Goal: Information Seeking & Learning: Learn about a topic

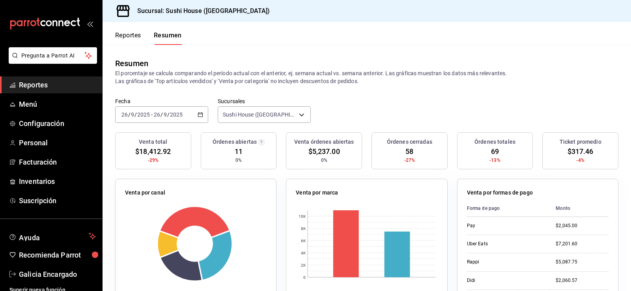
click at [136, 32] on button "Reportes" at bounding box center [128, 38] width 26 height 13
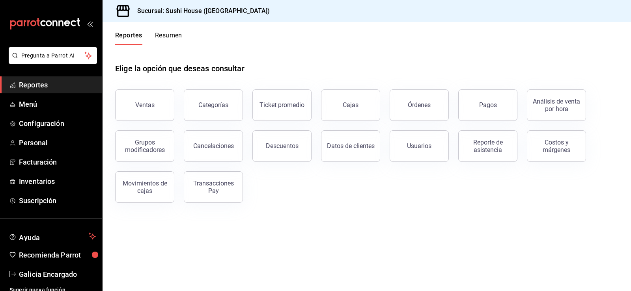
click at [170, 33] on button "Resumen" at bounding box center [168, 38] width 27 height 13
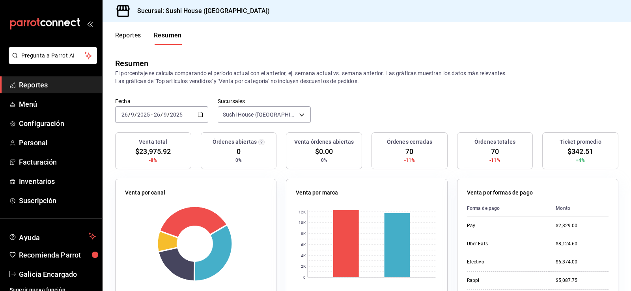
click at [121, 39] on button "Reportes" at bounding box center [128, 38] width 26 height 13
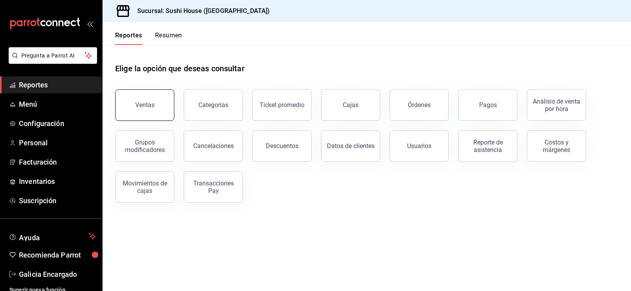
click at [163, 102] on button "Ventas" at bounding box center [144, 105] width 59 height 32
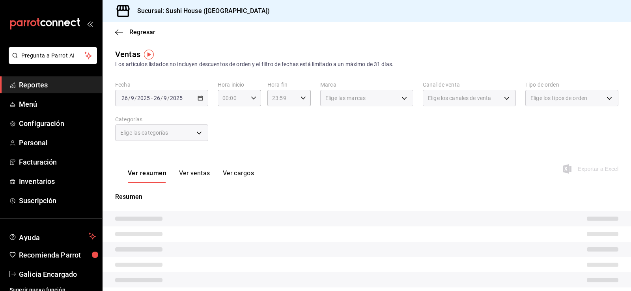
click at [336, 101] on span "Elige las marcas" at bounding box center [345, 98] width 40 height 8
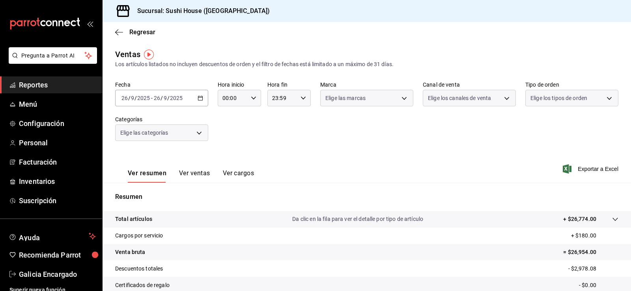
click at [343, 101] on body "Pregunta a Parrot AI Reportes Menú Configuración Personal Facturación Inventari…" at bounding box center [315, 145] width 631 height 291
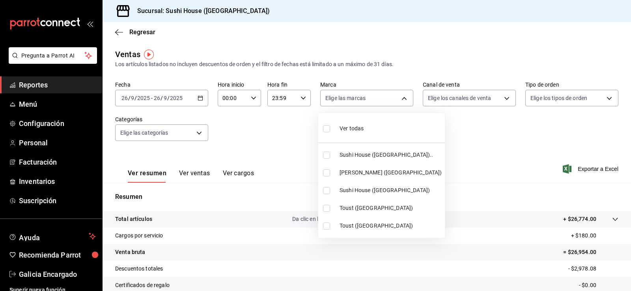
click at [364, 155] on span "Sushi House ([GEOGRAPHIC_DATA]).." at bounding box center [390, 155] width 102 height 8
type input "7dc1bbcc-c854-438a-98a7-f6be28febd34"
checkbox input "true"
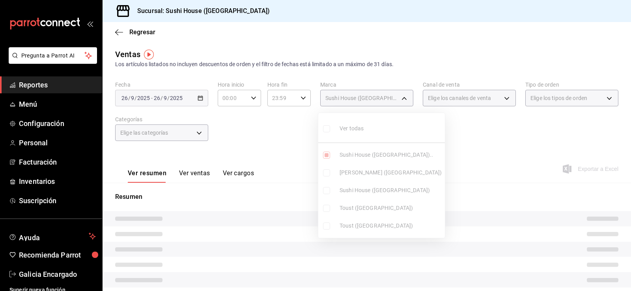
click at [368, 191] on span "Sushi House ([GEOGRAPHIC_DATA])" at bounding box center [390, 190] width 102 height 8
type input "7dc1bbcc-c854-438a-98a7-f6be28febd34,fc9d632e-e170-447e-9cd5-70bd0bb3e59f"
checkbox input "true"
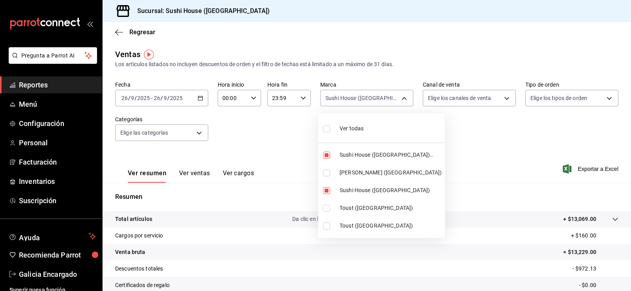
click at [486, 136] on div at bounding box center [315, 145] width 631 height 291
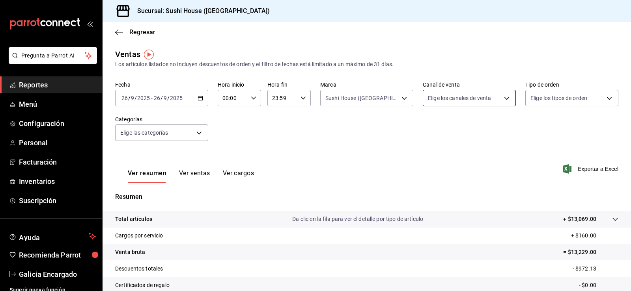
click at [471, 104] on body "Pregunta a Parrot AI Reportes Menú Configuración Personal Facturación Inventari…" at bounding box center [315, 145] width 631 height 291
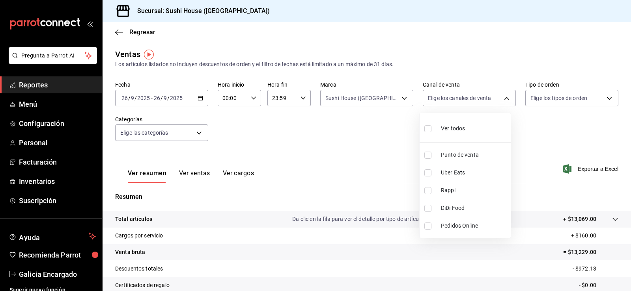
click at [392, 132] on div at bounding box center [315, 145] width 631 height 291
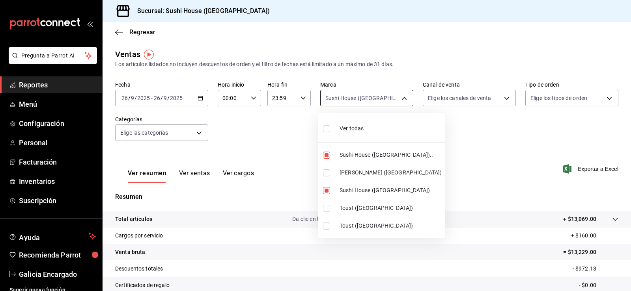
click at [368, 104] on body "Pregunta a Parrot AI Reportes Menú Configuración Personal Facturación Inventari…" at bounding box center [315, 145] width 631 height 291
click at [368, 138] on li "Ver todas" at bounding box center [381, 127] width 127 height 23
type input "7dc1bbcc-c854-438a-98a7-f6be28febd34,74f618c1-62af-4f1c-9f59-932c5bb3cccb,fc9d6…"
checkbox input "true"
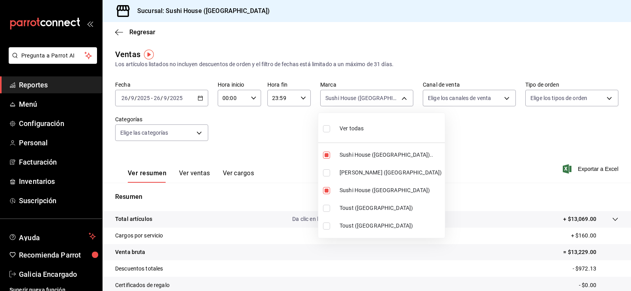
checkbox input "true"
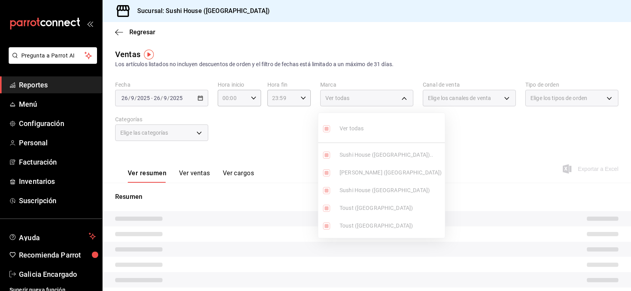
click at [486, 130] on div at bounding box center [315, 145] width 631 height 291
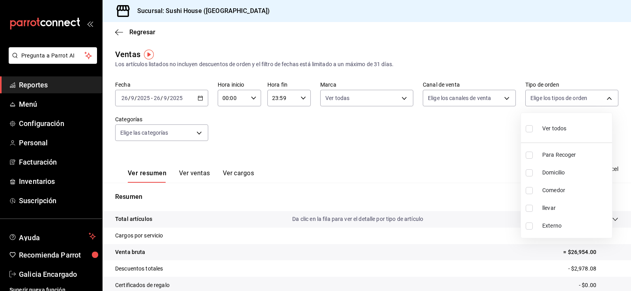
click at [544, 99] on body "Pregunta a Parrot AI Reportes Menú Configuración Personal Facturación Inventari…" at bounding box center [315, 145] width 631 height 291
drag, startPoint x: 543, startPoint y: 179, endPoint x: 531, endPoint y: 173, distance: 13.1
click at [543, 179] on li "Domicilio" at bounding box center [566, 173] width 91 height 18
type input "c813e250-a487-4472-927d-f84c1c5aa0d0"
checkbox input "true"
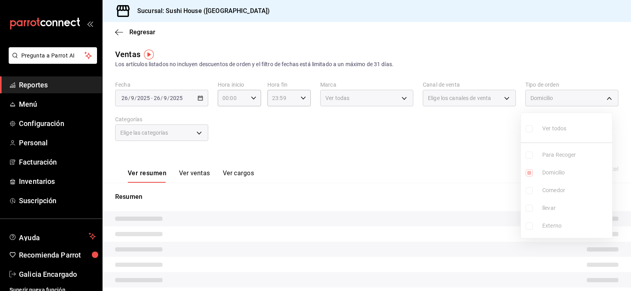
click at [421, 141] on div at bounding box center [315, 145] width 631 height 291
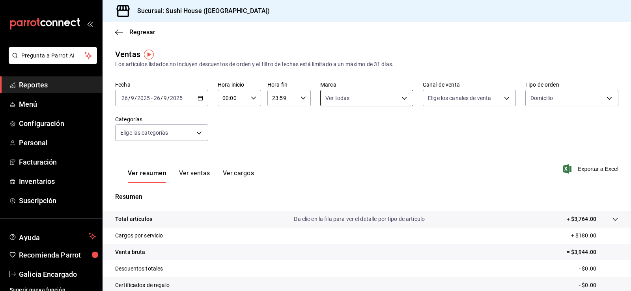
click at [400, 97] on body "Pregunta a Parrot AI Reportes Menú Configuración Personal Facturación Inventari…" at bounding box center [315, 145] width 631 height 291
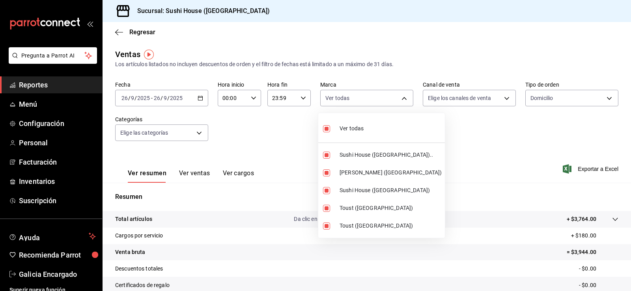
click at [366, 129] on li "Ver todas" at bounding box center [381, 127] width 127 height 23
checkbox input "false"
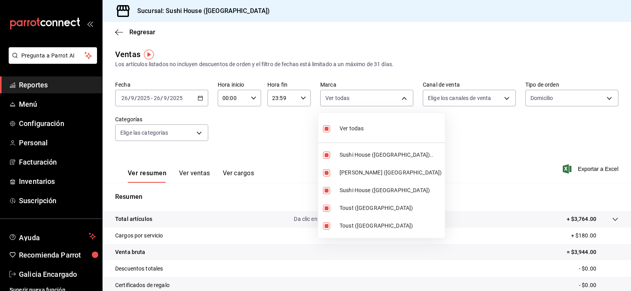
checkbox input "false"
drag, startPoint x: 352, startPoint y: 142, endPoint x: 349, endPoint y: 188, distance: 47.0
click at [344, 155] on span "Sushi House ([GEOGRAPHIC_DATA]).." at bounding box center [390, 155] width 102 height 8
type input "7dc1bbcc-c854-438a-98a7-f6be28febd34"
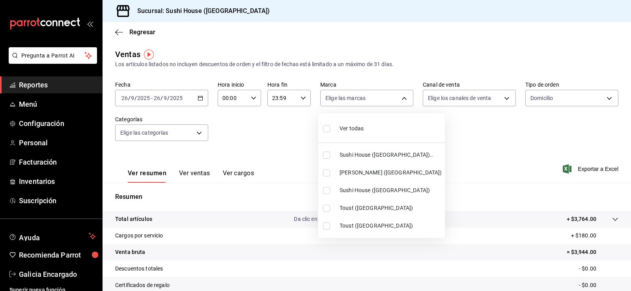
checkbox input "true"
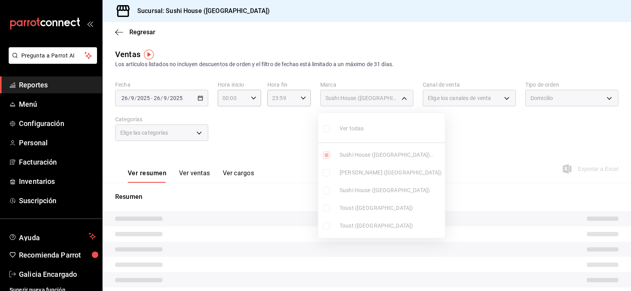
click at [353, 194] on ul "Ver todas Sushi House ([GEOGRAPHIC_DATA]).. Genki Poke ([GEOGRAPHIC_DATA]) [GEO…" at bounding box center [381, 175] width 127 height 125
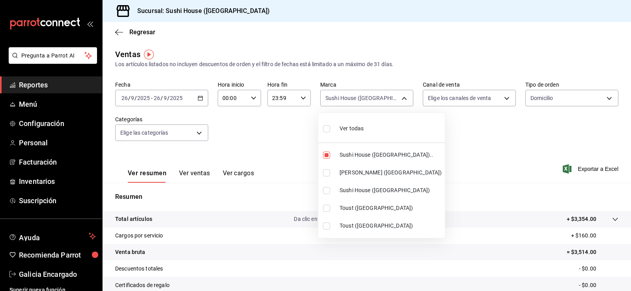
click at [369, 191] on span "Sushi House ([GEOGRAPHIC_DATA])" at bounding box center [390, 190] width 102 height 8
type input "7dc1bbcc-c854-438a-98a7-f6be28febd34,fc9d632e-e170-447e-9cd5-70bd0bb3e59f"
checkbox input "true"
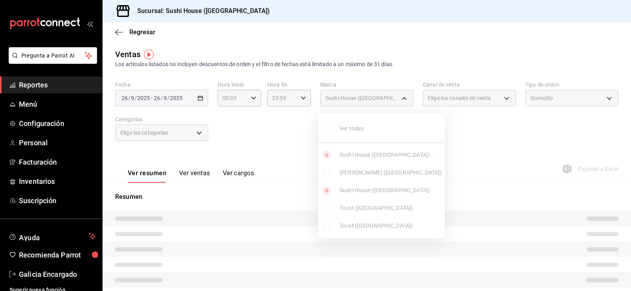
click at [460, 143] on div at bounding box center [315, 145] width 631 height 291
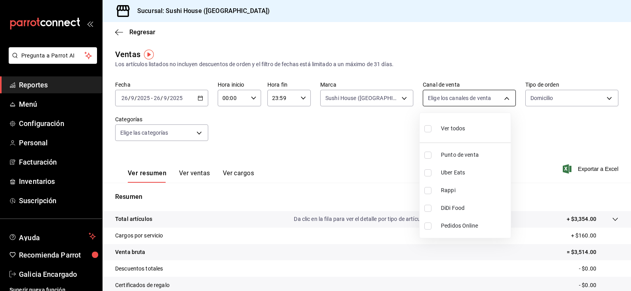
click at [448, 104] on body "Pregunta a Parrot AI Reportes Menú Configuración Personal Facturación Inventari…" at bounding box center [315, 145] width 631 height 291
drag, startPoint x: 446, startPoint y: 187, endPoint x: 440, endPoint y: 180, distance: 9.8
click at [447, 187] on span "Rappi" at bounding box center [474, 190] width 67 height 8
type input "RAPPI"
checkbox input "true"
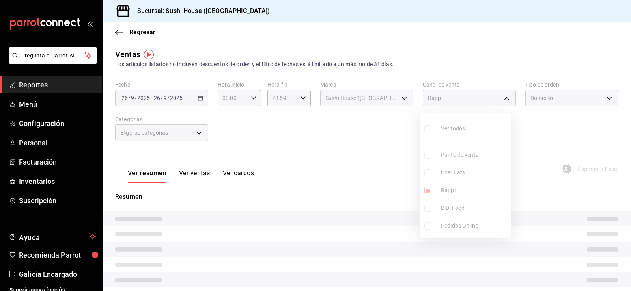
click at [395, 153] on div at bounding box center [315, 145] width 631 height 291
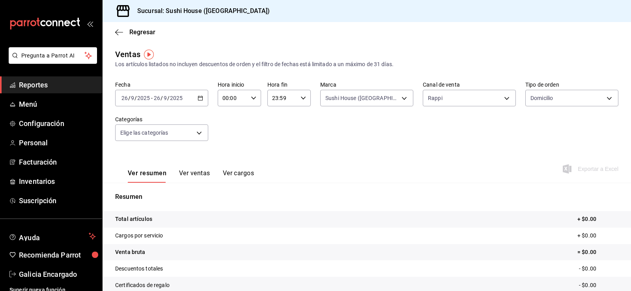
click at [186, 98] on div "[DATE] [DATE] - [DATE] [DATE]" at bounding box center [161, 98] width 93 height 17
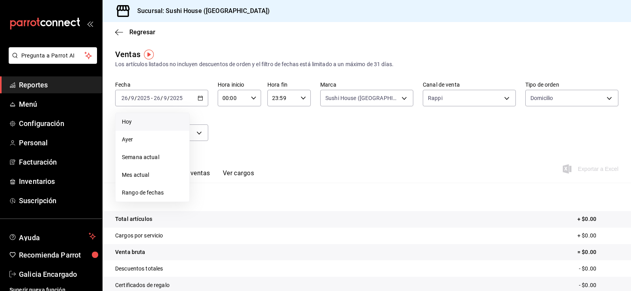
click at [152, 126] on span "Hoy" at bounding box center [152, 122] width 61 height 8
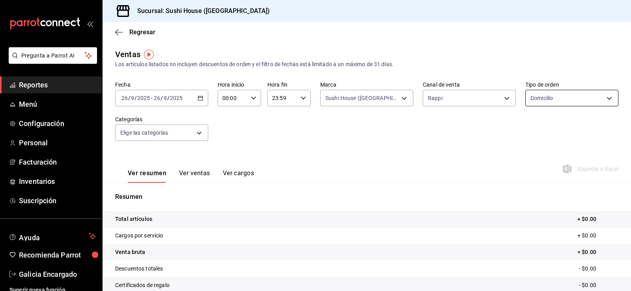
click at [583, 97] on body "Pregunta a Parrot AI Reportes Menú Configuración Personal Facturación Inventari…" at bounding box center [315, 145] width 631 height 291
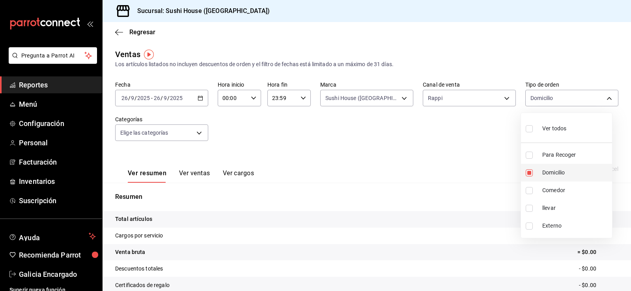
click at [558, 169] on span "Domicilio" at bounding box center [575, 173] width 67 height 8
checkbox input "false"
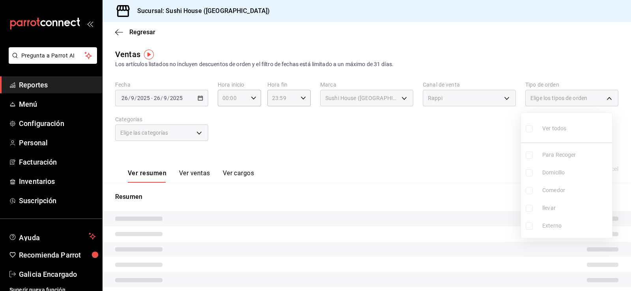
click at [453, 127] on div at bounding box center [315, 145] width 631 height 291
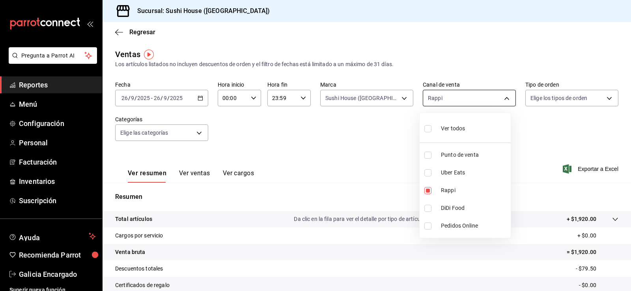
click at [421, 96] on body "Pregunta a Parrot AI Reportes Menú Configuración Personal Facturación Inventari…" at bounding box center [315, 145] width 631 height 291
click at [436, 203] on li "DiDi Food" at bounding box center [464, 208] width 91 height 18
type input "RAPPI,DIDI_FOOD"
checkbox input "true"
click at [434, 194] on li "Rappi" at bounding box center [464, 191] width 91 height 18
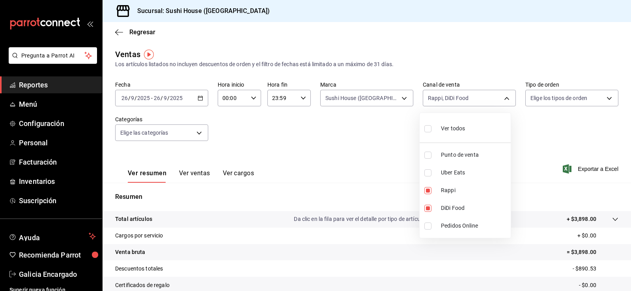
type input "DIDI_FOOD"
checkbox input "false"
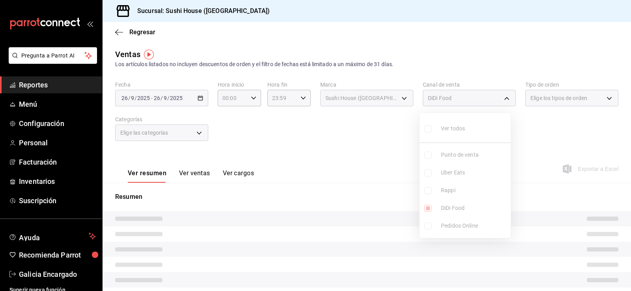
click at [379, 133] on div at bounding box center [315, 145] width 631 height 291
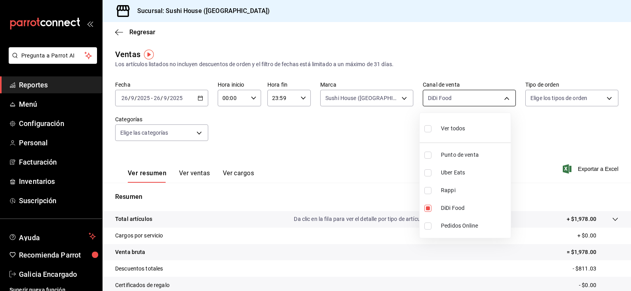
click at [453, 102] on body "Pregunta a Parrot AI Reportes Menú Configuración Personal Facturación Inventari…" at bounding box center [315, 145] width 631 height 291
click at [445, 174] on span "Uber Eats" at bounding box center [474, 173] width 67 height 8
type input "DIDI_FOOD,UBER_EATS"
checkbox input "true"
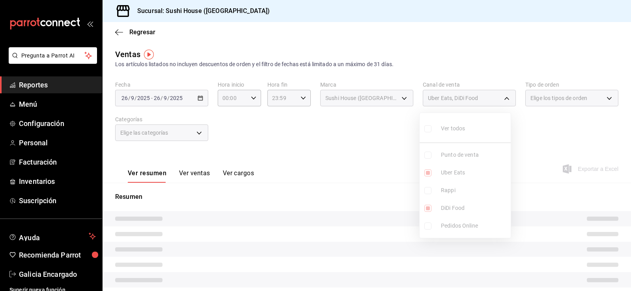
click at [453, 207] on ul "Ver todos Punto de venta Uber Eats Rappi DiDi Food Pedidos Online" at bounding box center [464, 175] width 91 height 125
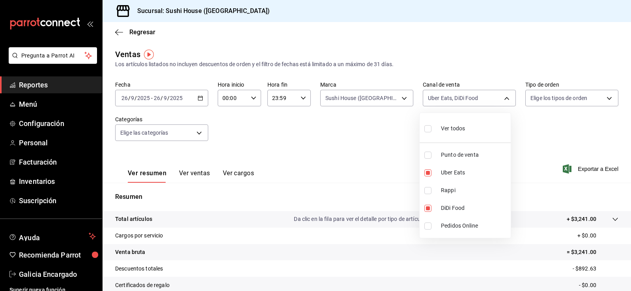
click at [453, 207] on span "DiDi Food" at bounding box center [474, 208] width 67 height 8
type input "UBER_EATS"
checkbox input "false"
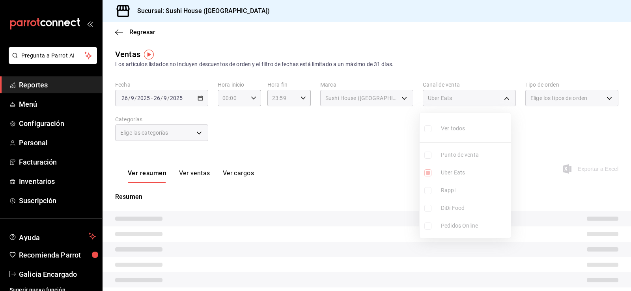
click at [609, 129] on div at bounding box center [315, 145] width 631 height 291
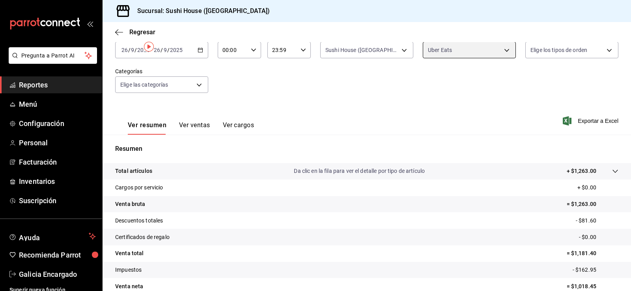
scroll to position [7, 0]
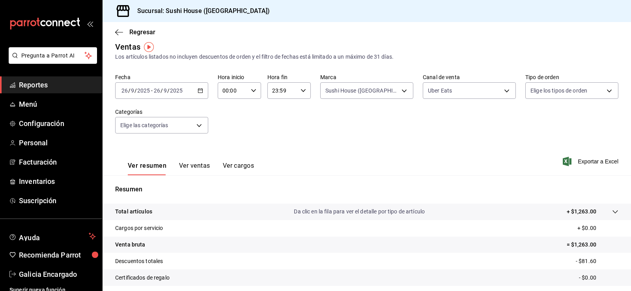
click at [394, 82] on div "Sushi House ([GEOGRAPHIC_DATA]).., Sushi House ([GEOGRAPHIC_DATA]) 7dc1bbcc-c85…" at bounding box center [366, 89] width 93 height 20
click at [395, 88] on body "Pregunta a Parrot AI Reportes Menú Configuración Personal Facturación Inventari…" at bounding box center [315, 145] width 631 height 291
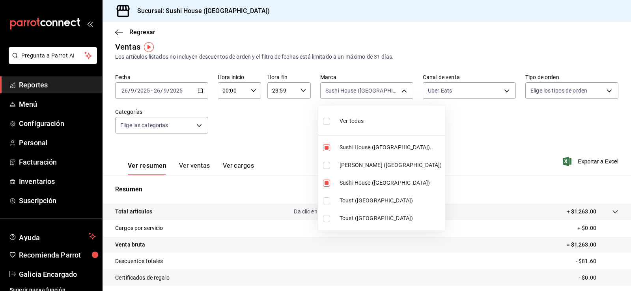
click at [380, 119] on li "Ver todas" at bounding box center [381, 120] width 127 height 23
type input "7dc1bbcc-c854-438a-98a7-f6be28febd34,74f618c1-62af-4f1c-9f59-932c5bb3cccb,fc9d6…"
checkbox input "true"
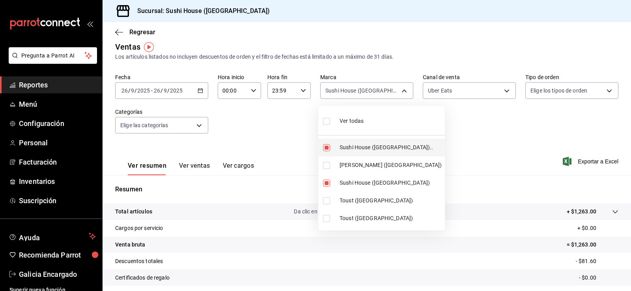
checkbox input "true"
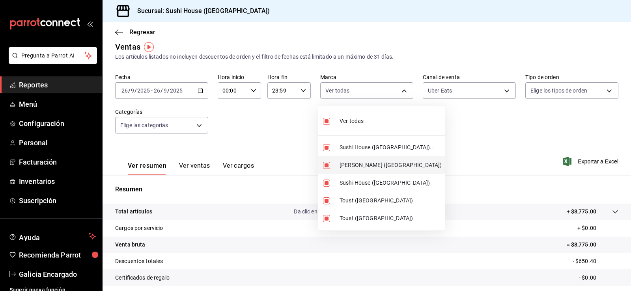
click at [384, 166] on span "[PERSON_NAME] ([GEOGRAPHIC_DATA])" at bounding box center [390, 165] width 102 height 8
type input "7dc1bbcc-c854-438a-98a7-f6be28febd34,fc9d632e-e170-447e-9cd5-70bd0bb3e59f,520d3…"
checkbox input "false"
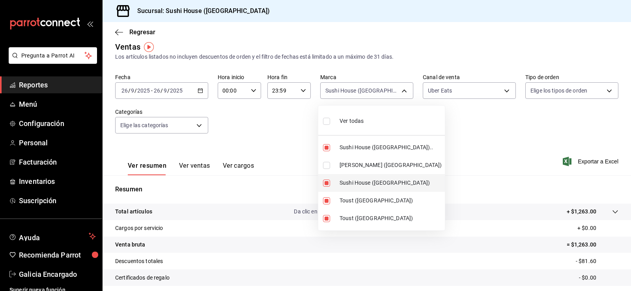
click at [382, 178] on li "Sushi House ([GEOGRAPHIC_DATA])" at bounding box center [381, 183] width 127 height 18
type input "7dc1bbcc-c854-438a-98a7-f6be28febd34,520d3980-bfcf-4b8a-bf81-a07ebae63279,3d0b8…"
checkbox input "false"
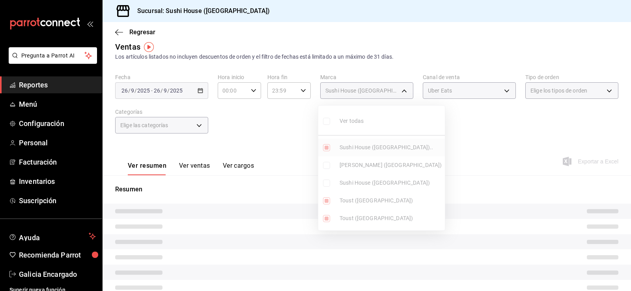
click at [383, 142] on li "Sushi House ([GEOGRAPHIC_DATA]).." at bounding box center [381, 148] width 127 height 18
type input "520d3980-bfcf-4b8a-bf81-a07ebae63279,3d0b8b65-968e-4d25-a653-b04c8cf20b8f"
checkbox input "false"
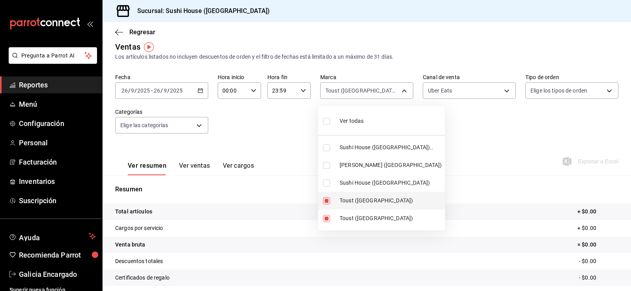
click at [380, 192] on li "Toust ([GEOGRAPHIC_DATA])" at bounding box center [381, 201] width 127 height 18
type input "3d0b8b65-968e-4d25-a653-b04c8cf20b8f"
checkbox input "false"
click at [382, 216] on span "Toust ([GEOGRAPHIC_DATA])" at bounding box center [390, 218] width 102 height 8
checkbox input "false"
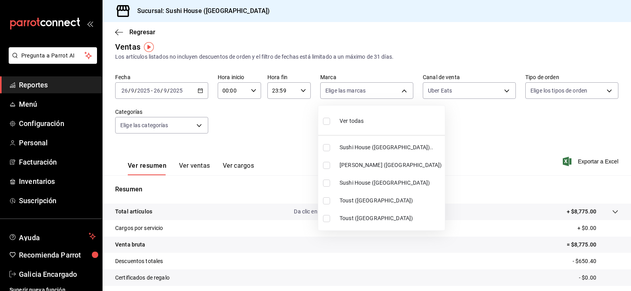
click at [373, 166] on span "[PERSON_NAME] ([GEOGRAPHIC_DATA])" at bounding box center [390, 165] width 102 height 8
type input "74f618c1-62af-4f1c-9f59-932c5bb3cccb"
checkbox input "true"
click at [465, 109] on div at bounding box center [315, 145] width 631 height 291
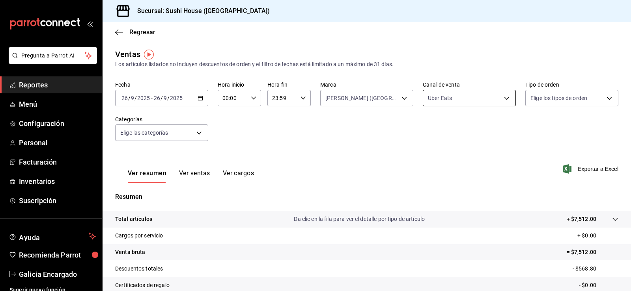
click at [468, 99] on body "Pregunta a Parrot AI Reportes Menú Configuración Personal Facturación Inventari…" at bounding box center [315, 145] width 631 height 291
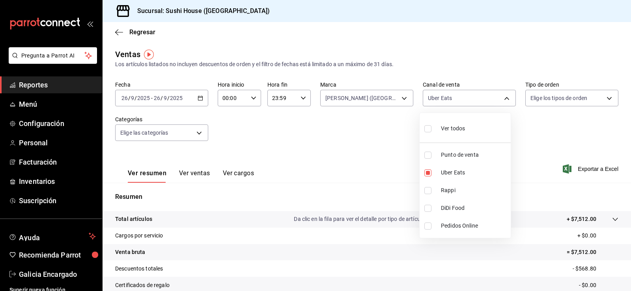
click at [462, 200] on ul "Ver todos Punto de venta Uber Eats Rappi DiDi Food Pedidos Online" at bounding box center [464, 175] width 91 height 125
click at [461, 205] on span "DiDi Food" at bounding box center [474, 208] width 67 height 8
type input "UBER_EATS,DIDI_FOOD"
checkbox input "true"
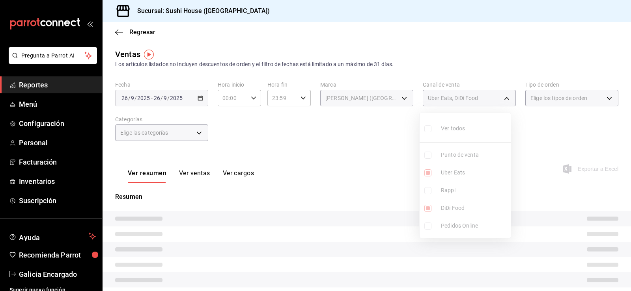
click at [449, 178] on li "Uber Eats" at bounding box center [464, 173] width 91 height 18
type input "DIDI_FOOD"
checkbox input "false"
click at [618, 110] on div at bounding box center [315, 145] width 631 height 291
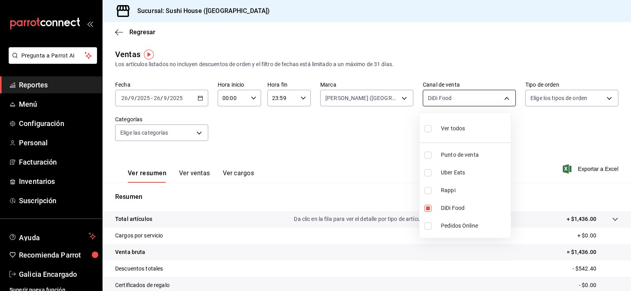
click at [434, 94] on body "Pregunta a Parrot AI Reportes Menú Configuración Personal Facturación Inventari…" at bounding box center [315, 145] width 631 height 291
click at [448, 191] on span "Rappi" at bounding box center [474, 190] width 67 height 8
type input "DIDI_FOOD,RAPPI"
checkbox input "true"
click at [456, 205] on span "DiDi Food" at bounding box center [474, 208] width 67 height 8
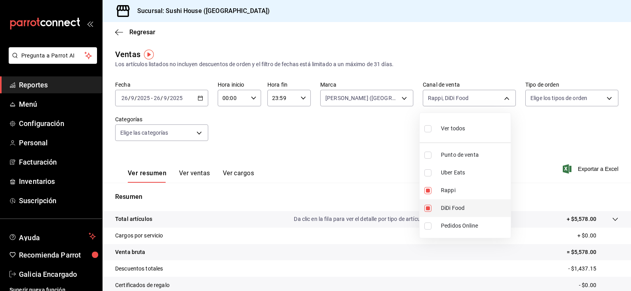
type input "RAPPI"
checkbox input "false"
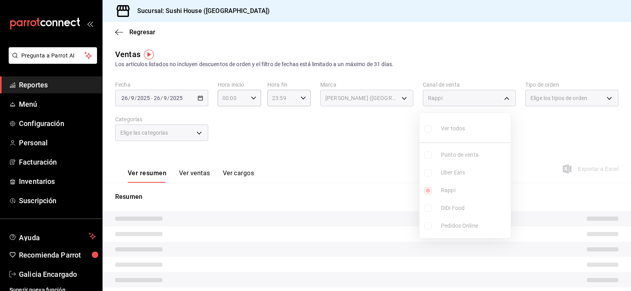
click at [543, 150] on div at bounding box center [315, 145] width 631 height 291
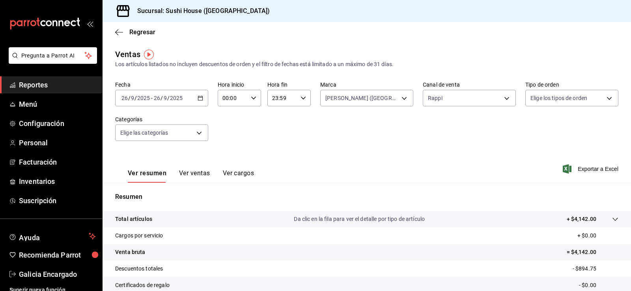
click at [518, 109] on div "Fecha [DATE] [DATE] - [DATE] [DATE] Hora inicio 00:00 Hora inicio Hora fin 23:5…" at bounding box center [366, 115] width 503 height 69
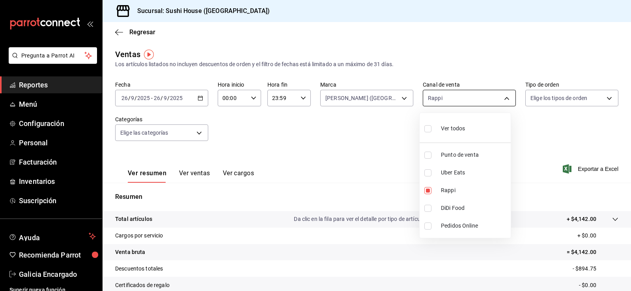
click at [501, 98] on body "Pregunta a Parrot AI Reportes Menú Configuración Personal Facturación Inventari…" at bounding box center [315, 145] width 631 height 291
click at [452, 194] on span "Rappi" at bounding box center [474, 190] width 67 height 8
checkbox input "false"
click at [535, 138] on div at bounding box center [315, 145] width 631 height 291
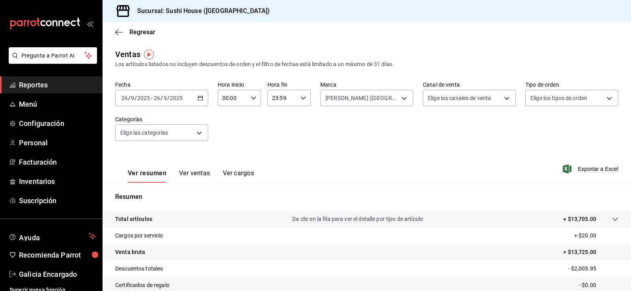
click at [486, 120] on div "Fecha [DATE] [DATE] - [DATE] [DATE] Hora inicio 00:00 Hora inicio Hora fin 23:5…" at bounding box center [366, 115] width 503 height 69
click at [389, 105] on body "Pregunta a Parrot AI Reportes Menú Configuración Personal Facturación Inventari…" at bounding box center [315, 145] width 631 height 291
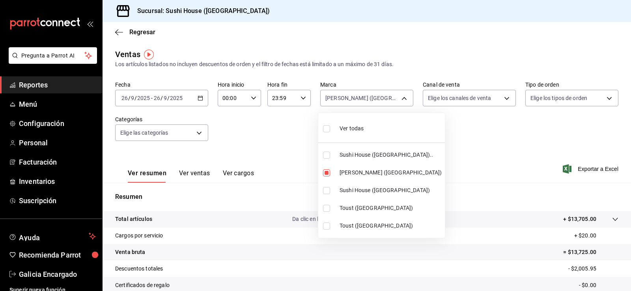
click at [362, 129] on span "Ver todas" at bounding box center [351, 129] width 24 height 8
type input "7dc1bbcc-c854-438a-98a7-f6be28febd34,74f618c1-62af-4f1c-9f59-932c5bb3cccb,fc9d6…"
checkbox input "true"
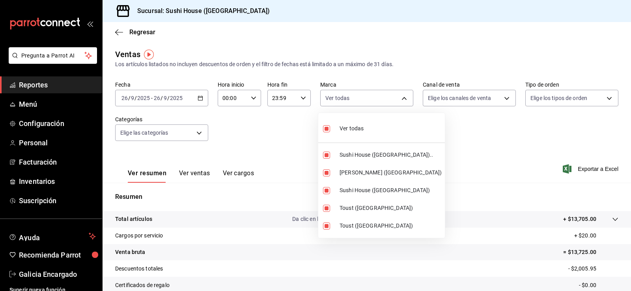
checkbox input "true"
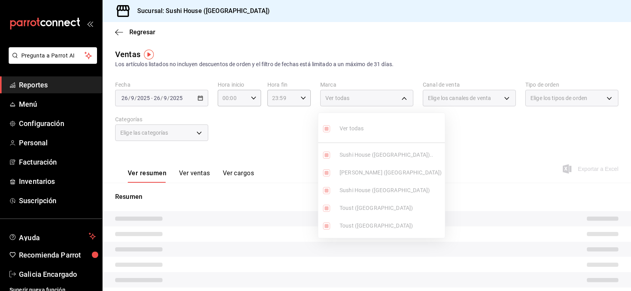
click at [564, 106] on div at bounding box center [315, 145] width 631 height 291
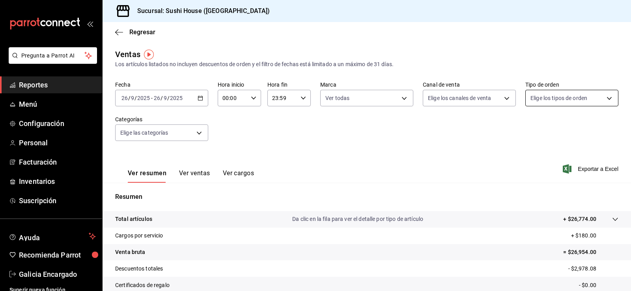
click at [568, 104] on body "Pregunta a Parrot AI Reportes Menú Configuración Personal Facturación Inventari…" at bounding box center [315, 145] width 631 height 291
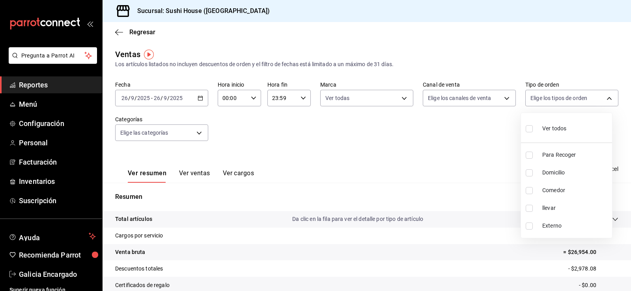
drag, startPoint x: 553, startPoint y: 124, endPoint x: 538, endPoint y: 127, distance: 14.4
click at [553, 124] on div "Ver todos" at bounding box center [545, 127] width 41 height 17
type input "9d316b26-ed3c-41d9-ac2e-659a84dac7c1,c813e250-a487-4472-927d-f84c1c5aa0d0,53da9…"
checkbox input "true"
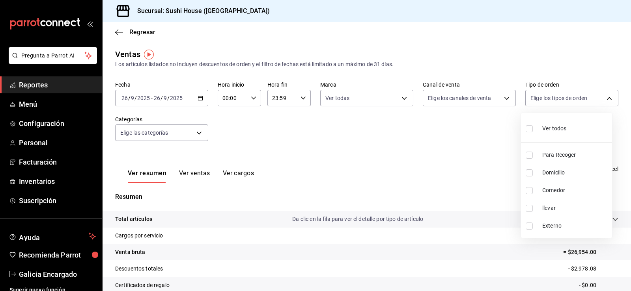
checkbox input "true"
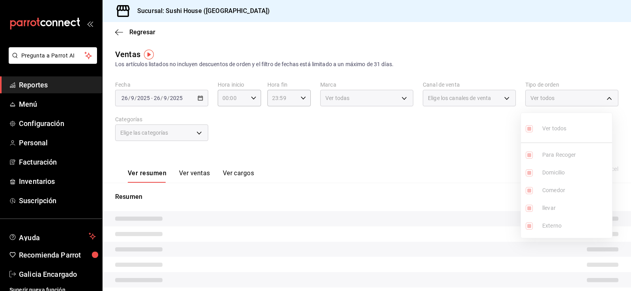
click at [470, 141] on div at bounding box center [315, 145] width 631 height 291
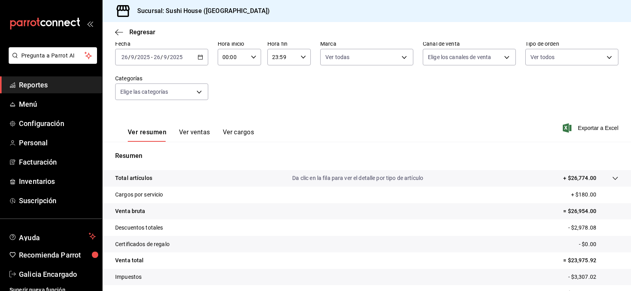
scroll to position [86, 0]
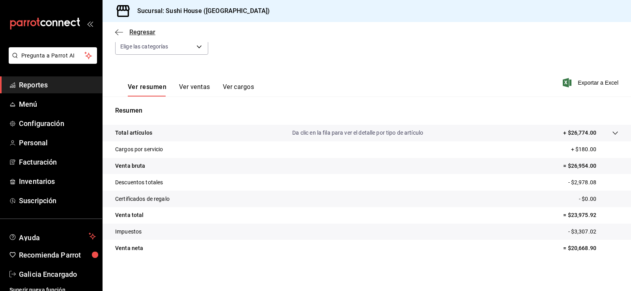
click at [124, 34] on span "Regresar" at bounding box center [135, 31] width 40 height 7
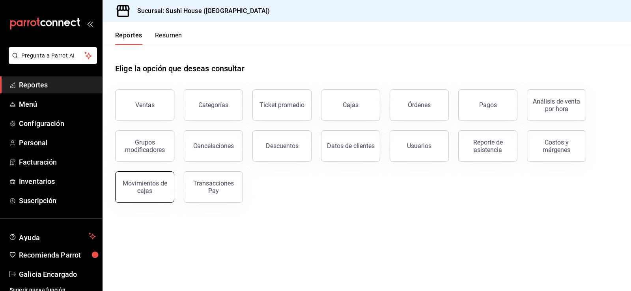
click at [145, 192] on div "Movimientos de cajas" at bounding box center [144, 187] width 49 height 15
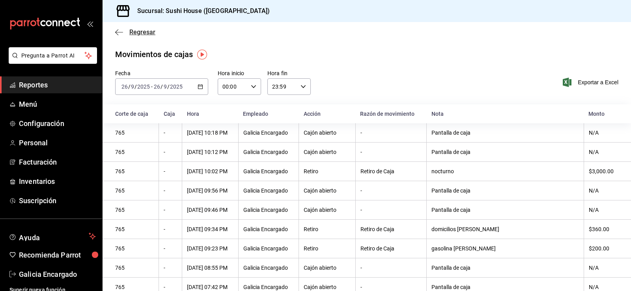
click at [129, 31] on span "Regresar" at bounding box center [135, 31] width 40 height 7
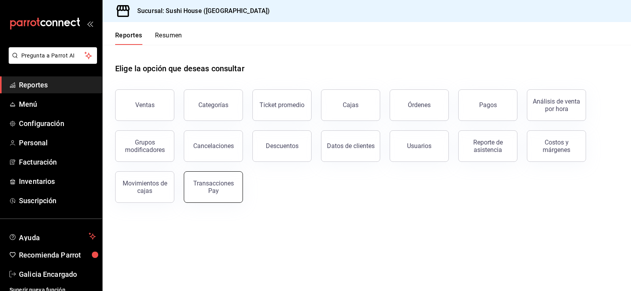
click at [223, 183] on div "Transacciones Pay" at bounding box center [213, 187] width 49 height 15
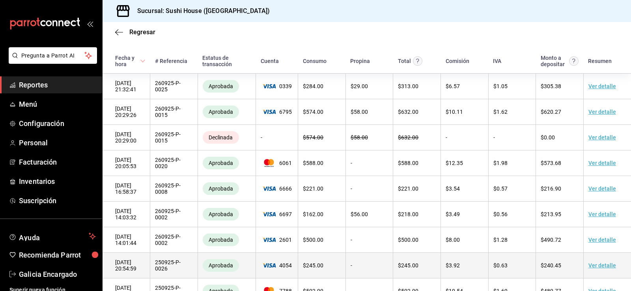
scroll to position [15, 0]
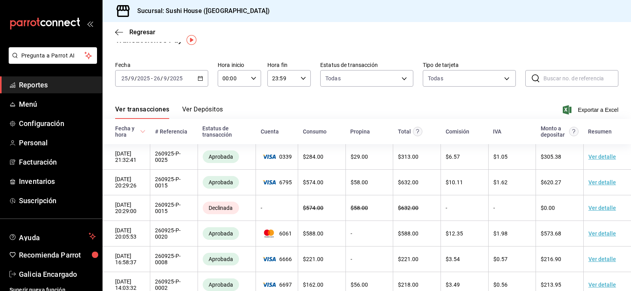
click at [184, 83] on div "[DATE] [DATE] - [DATE] [DATE]" at bounding box center [161, 78] width 93 height 17
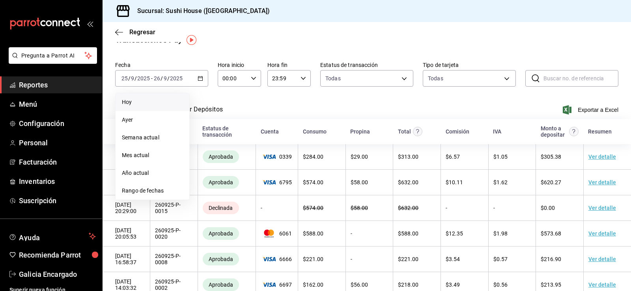
click at [144, 106] on span "Hoy" at bounding box center [152, 102] width 61 height 8
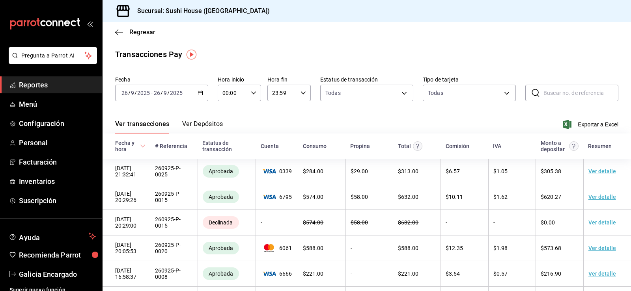
click at [127, 39] on div "Regresar" at bounding box center [366, 32] width 528 height 20
click at [133, 35] on span "Regresar" at bounding box center [142, 31] width 26 height 7
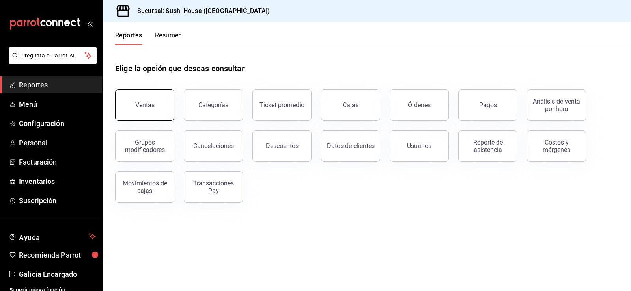
click at [171, 115] on button "Ventas" at bounding box center [144, 105] width 59 height 32
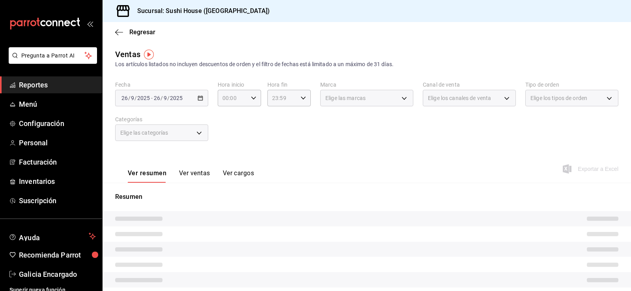
click at [339, 98] on span "Elige las marcas" at bounding box center [345, 98] width 40 height 8
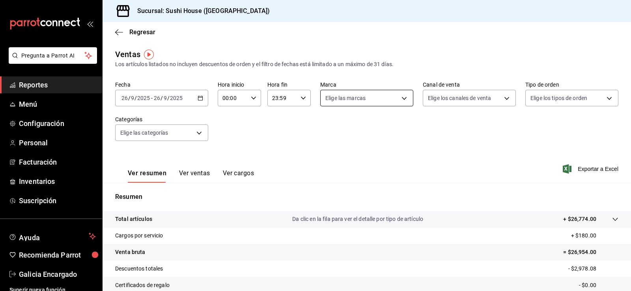
click at [339, 98] on body "Pregunta a Parrot AI Reportes Menú Configuración Personal Facturación Inventari…" at bounding box center [315, 145] width 631 height 291
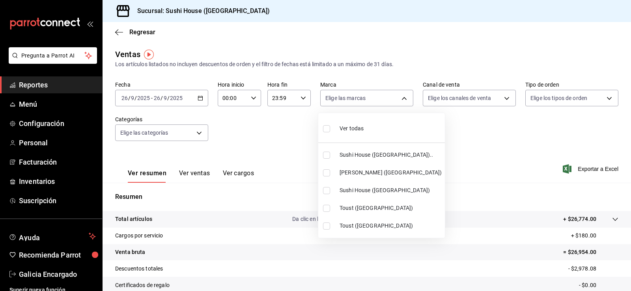
drag, startPoint x: 339, startPoint y: 98, endPoint x: 397, endPoint y: 124, distance: 62.8
click at [349, 124] on div "Ver todas" at bounding box center [343, 127] width 41 height 17
type input "7dc1bbcc-c854-438a-98a7-f6be28febd34,74f618c1-62af-4f1c-9f59-932c5bb3cccb,fc9d6…"
checkbox input "true"
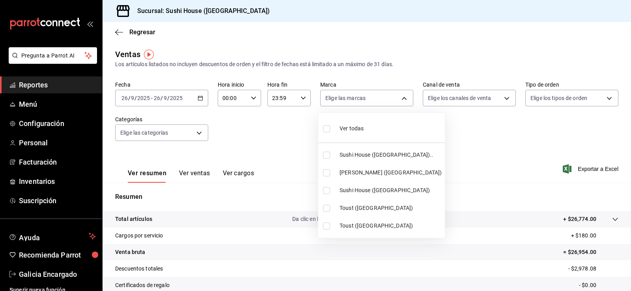
checkbox input "true"
click at [498, 122] on div at bounding box center [315, 145] width 631 height 291
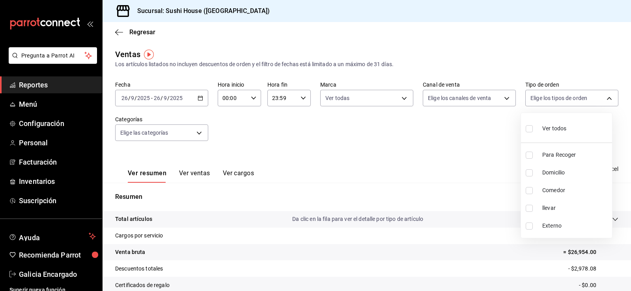
click at [545, 100] on body "Pregunta a Parrot AI Reportes Menú Configuración Personal Facturación Inventari…" at bounding box center [315, 145] width 631 height 291
click at [561, 158] on span "Para Recoger" at bounding box center [575, 155] width 67 height 8
type input "9d316b26-ed3c-41d9-ac2e-659a84dac7c1"
checkbox input "true"
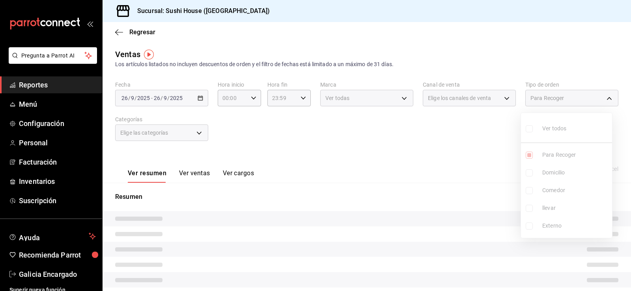
click at [563, 174] on ul "Ver todos Para Recoger Domicilio Comedor llevar Externo" at bounding box center [566, 175] width 91 height 125
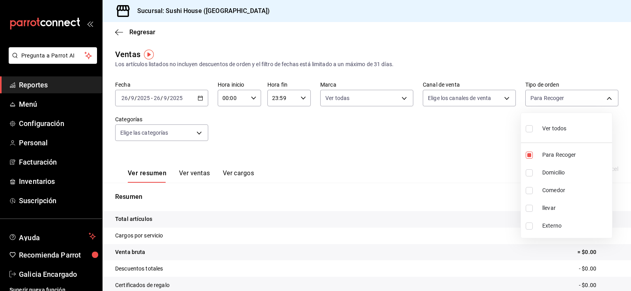
click at [567, 195] on li "Comedor" at bounding box center [566, 191] width 91 height 18
type input "9d316b26-ed3c-41d9-ac2e-659a84dac7c1,53da9e0d-67bf-4991-b98c-05c8f4440e97"
checkbox input "true"
click at [560, 204] on li "llevar" at bounding box center [566, 208] width 91 height 18
type input "9d316b26-ed3c-41d9-ac2e-659a84dac7c1,53da9e0d-67bf-4991-b98c-05c8f4440e97,384c0…"
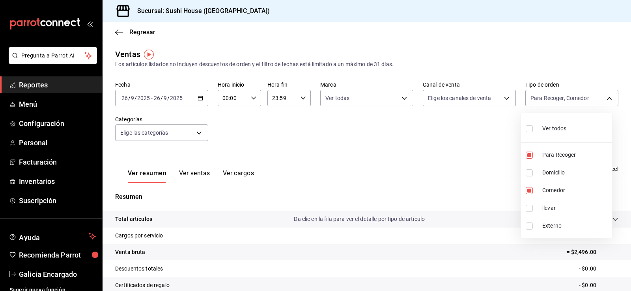
checkbox input "true"
click at [544, 180] on ul "Ver todos Para Recoger Domicilio Comedor llevar Externo" at bounding box center [566, 175] width 91 height 125
click at [544, 179] on li "Domicilio" at bounding box center [566, 173] width 91 height 18
type input "9d316b26-ed3c-41d9-ac2e-659a84dac7c1,53da9e0d-67bf-4991-b98c-05c8f4440e97,384c0…"
checkbox input "true"
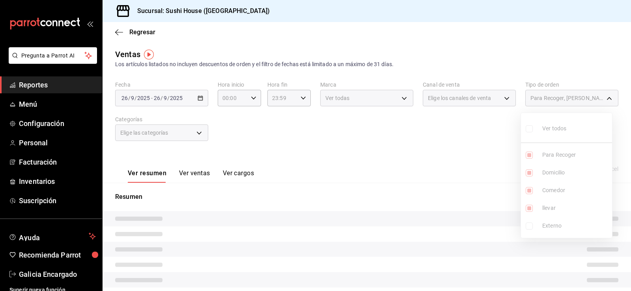
click at [471, 160] on div at bounding box center [315, 145] width 631 height 291
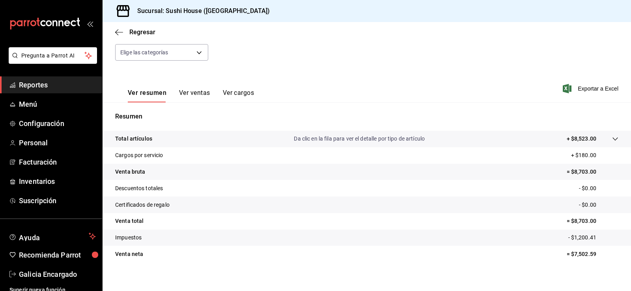
scroll to position [86, 0]
